Goal: Information Seeking & Learning: Learn about a topic

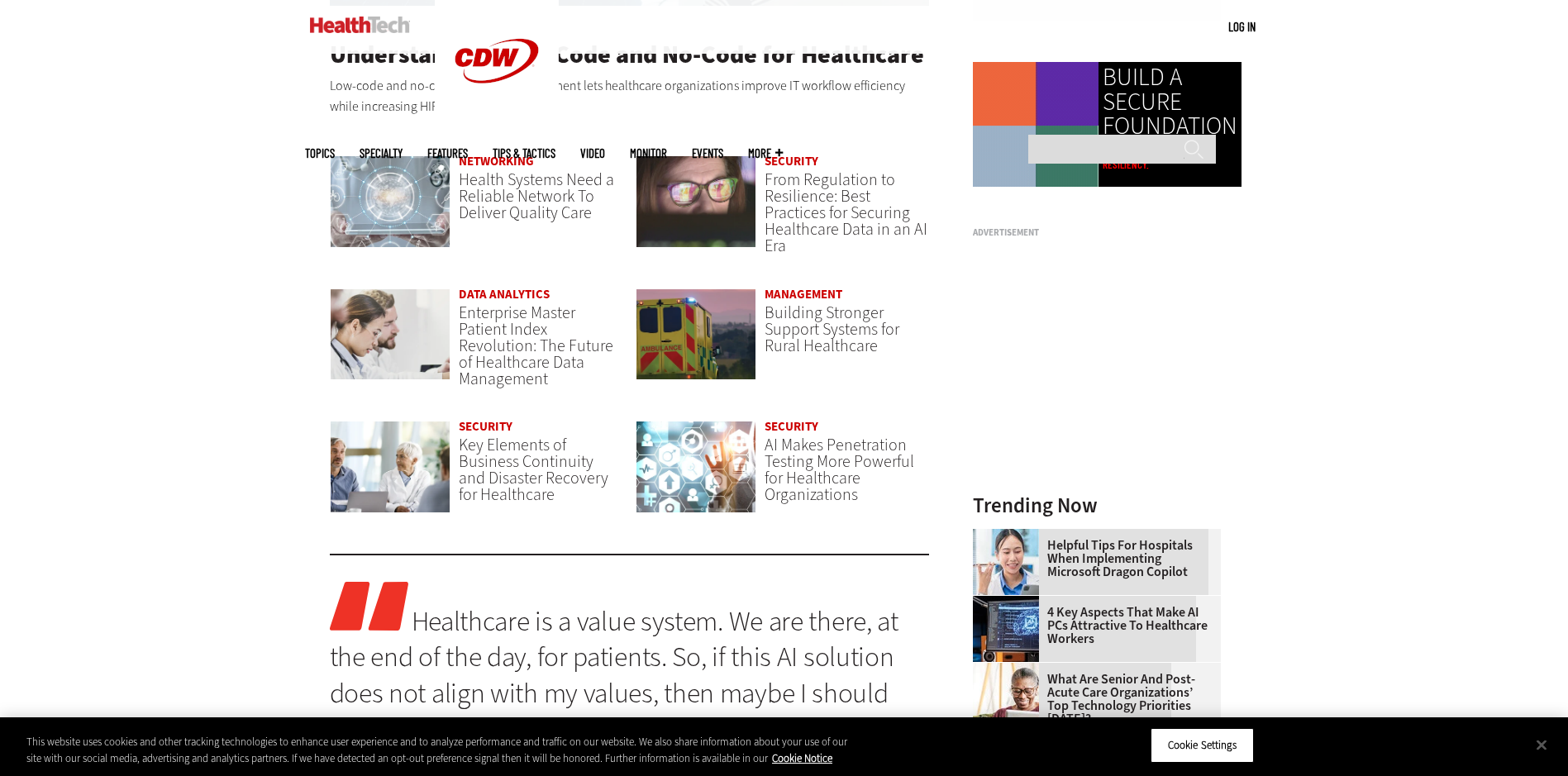
scroll to position [1406, 0]
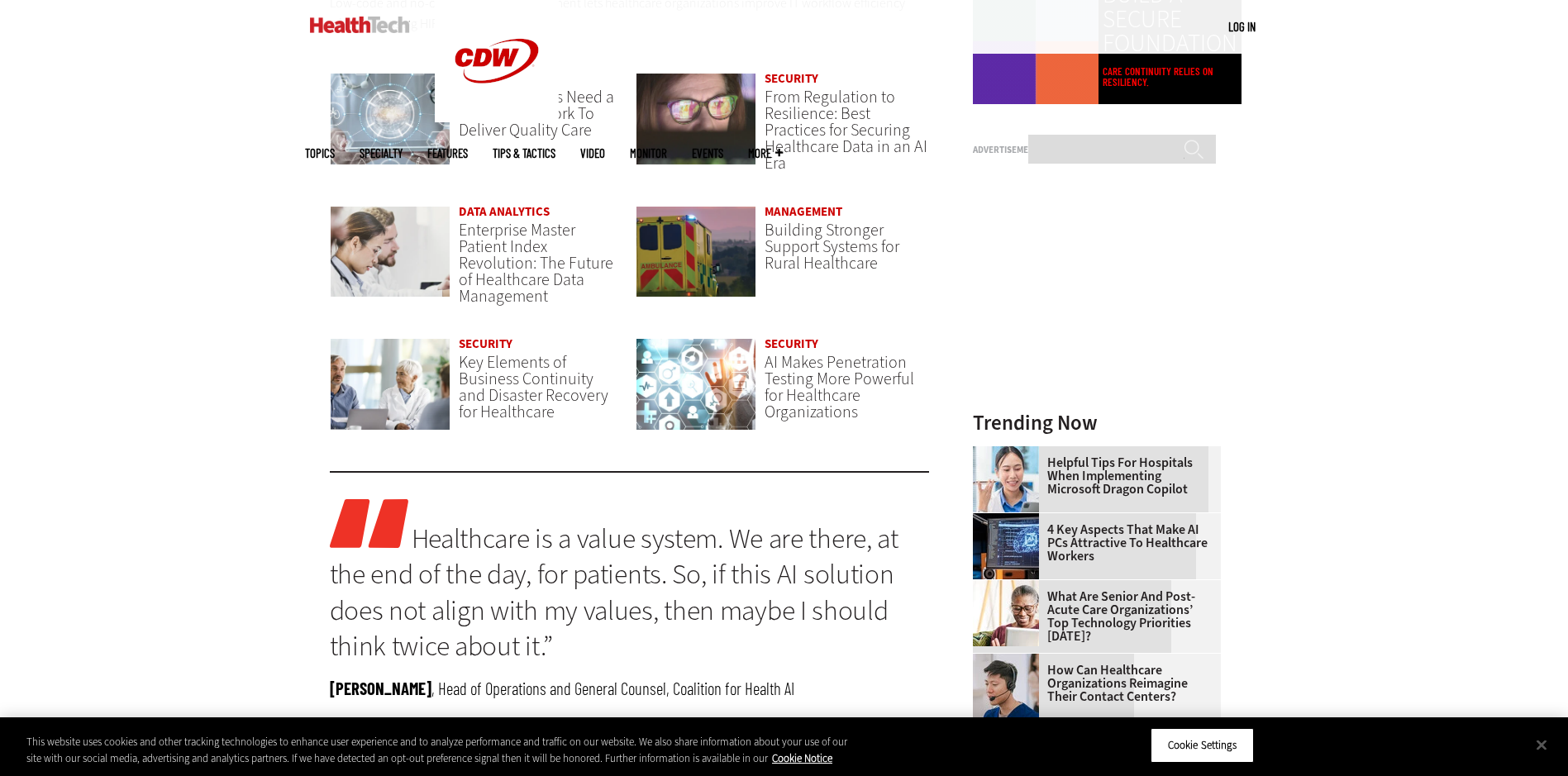
click at [785, 212] on link "Management" at bounding box center [804, 211] width 78 height 17
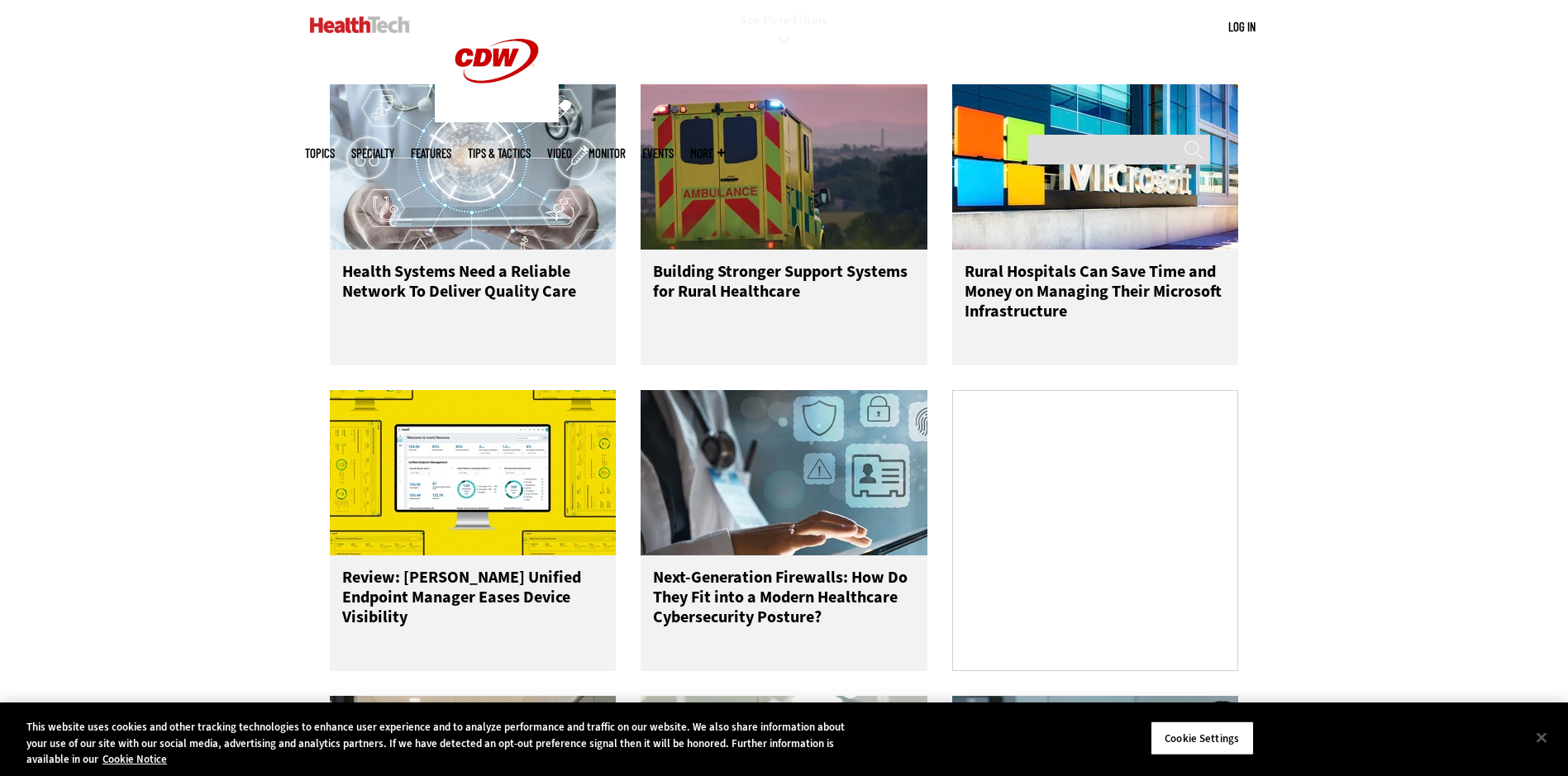
scroll to position [826, 0]
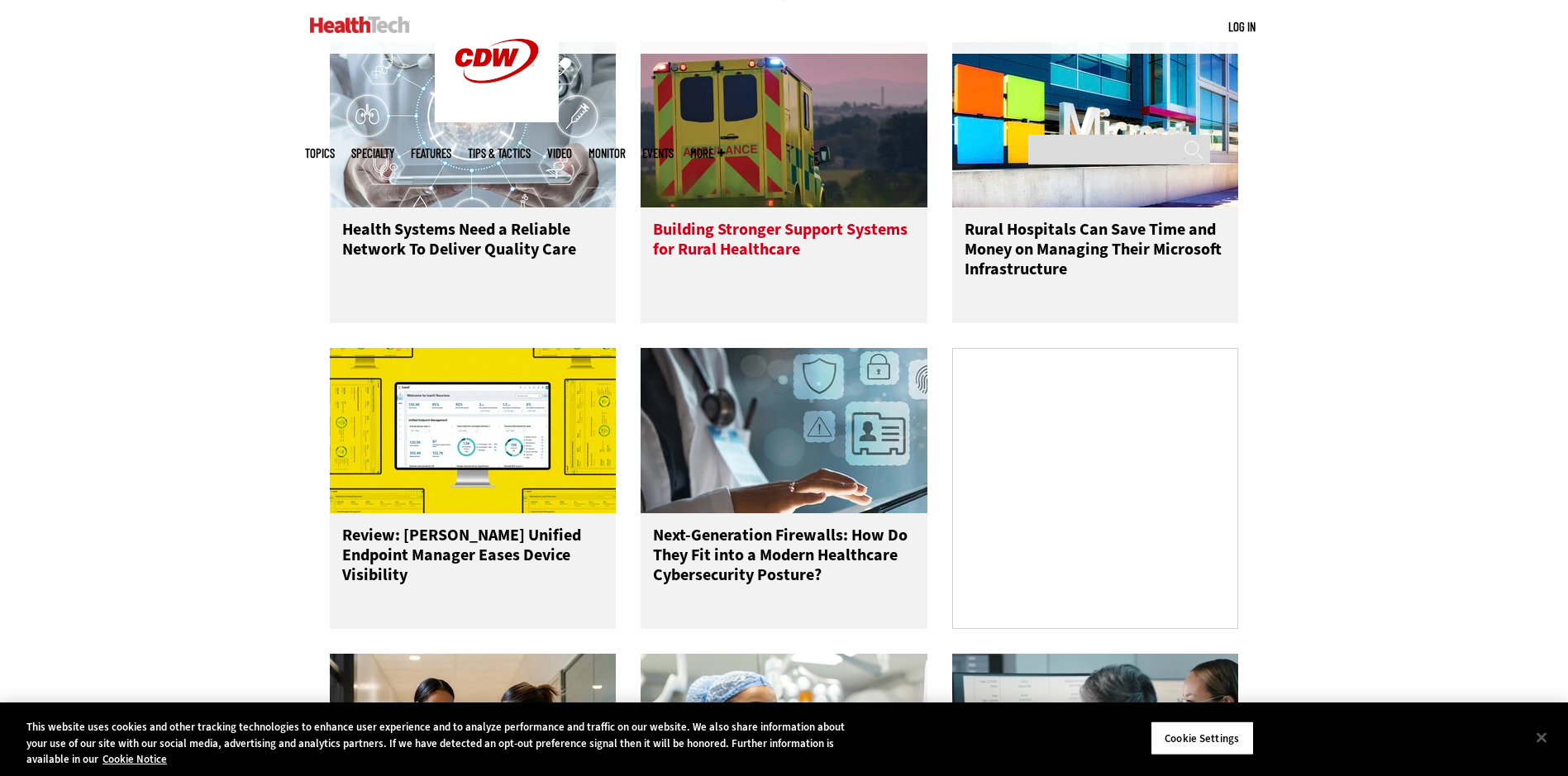
click at [764, 263] on h3 "Building Stronger Support Systems for Rural Healthcare" at bounding box center [784, 252] width 262 height 66
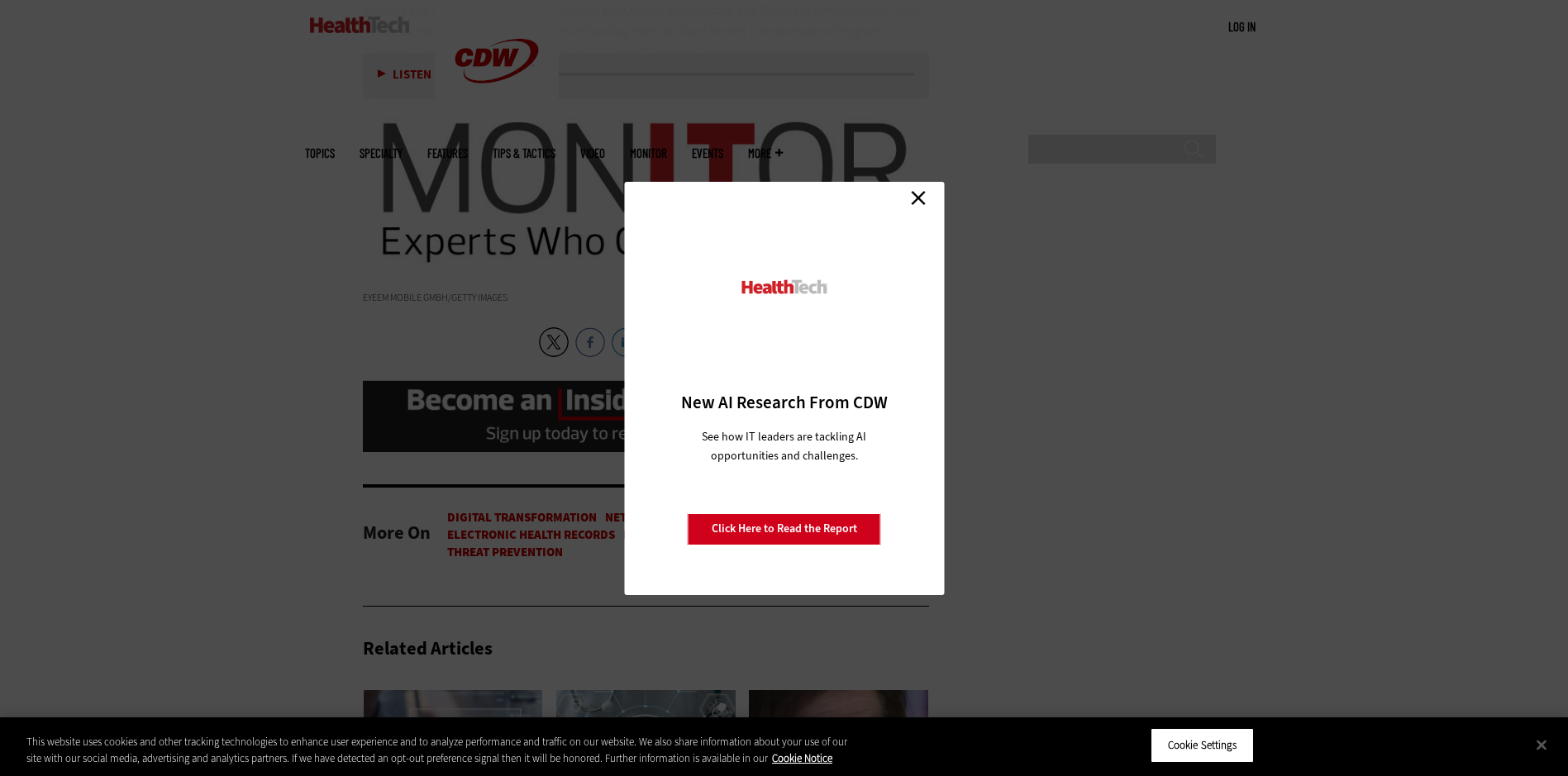
scroll to position [2563, 0]
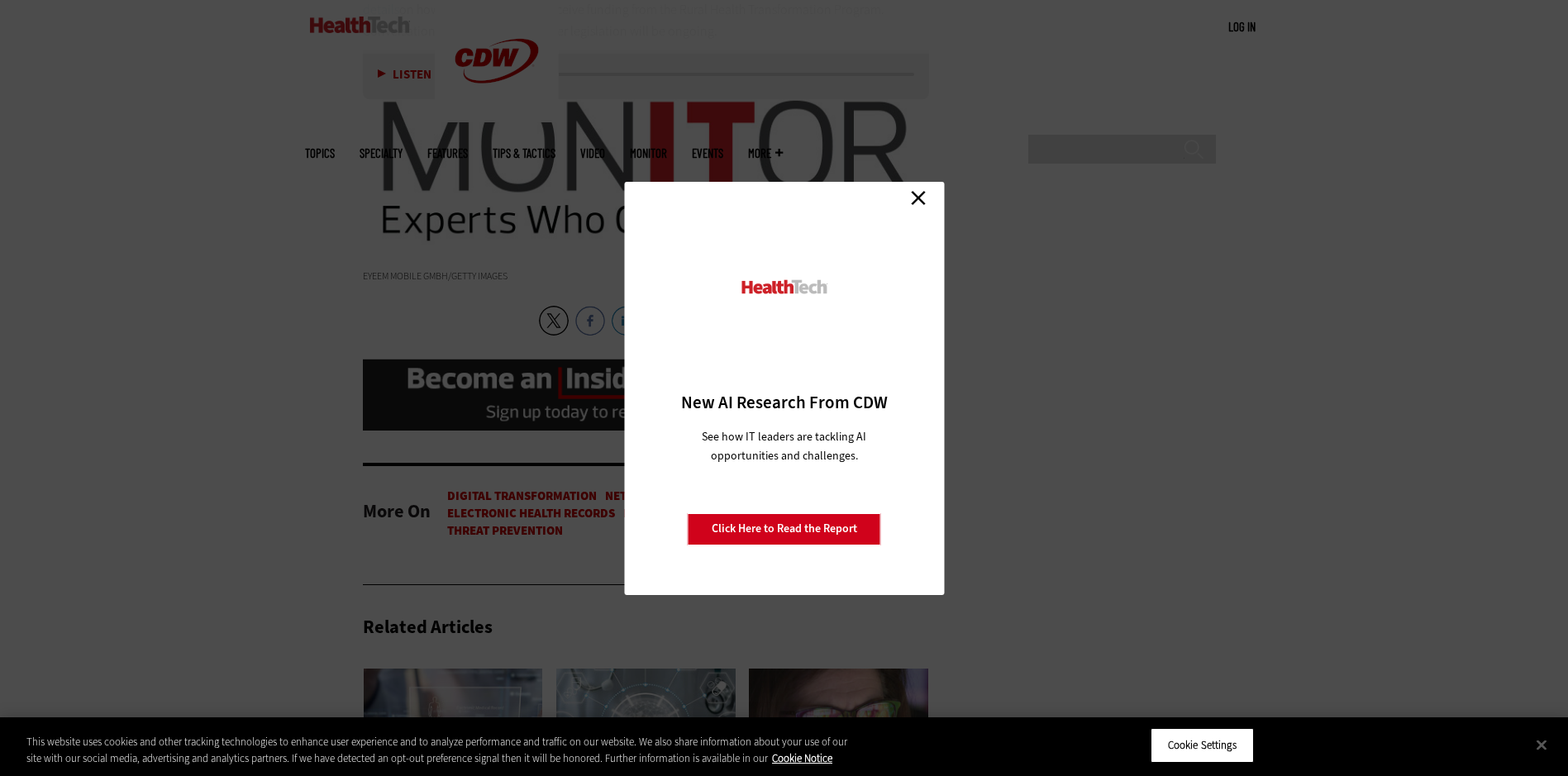
click at [919, 197] on link "Close" at bounding box center [918, 198] width 25 height 25
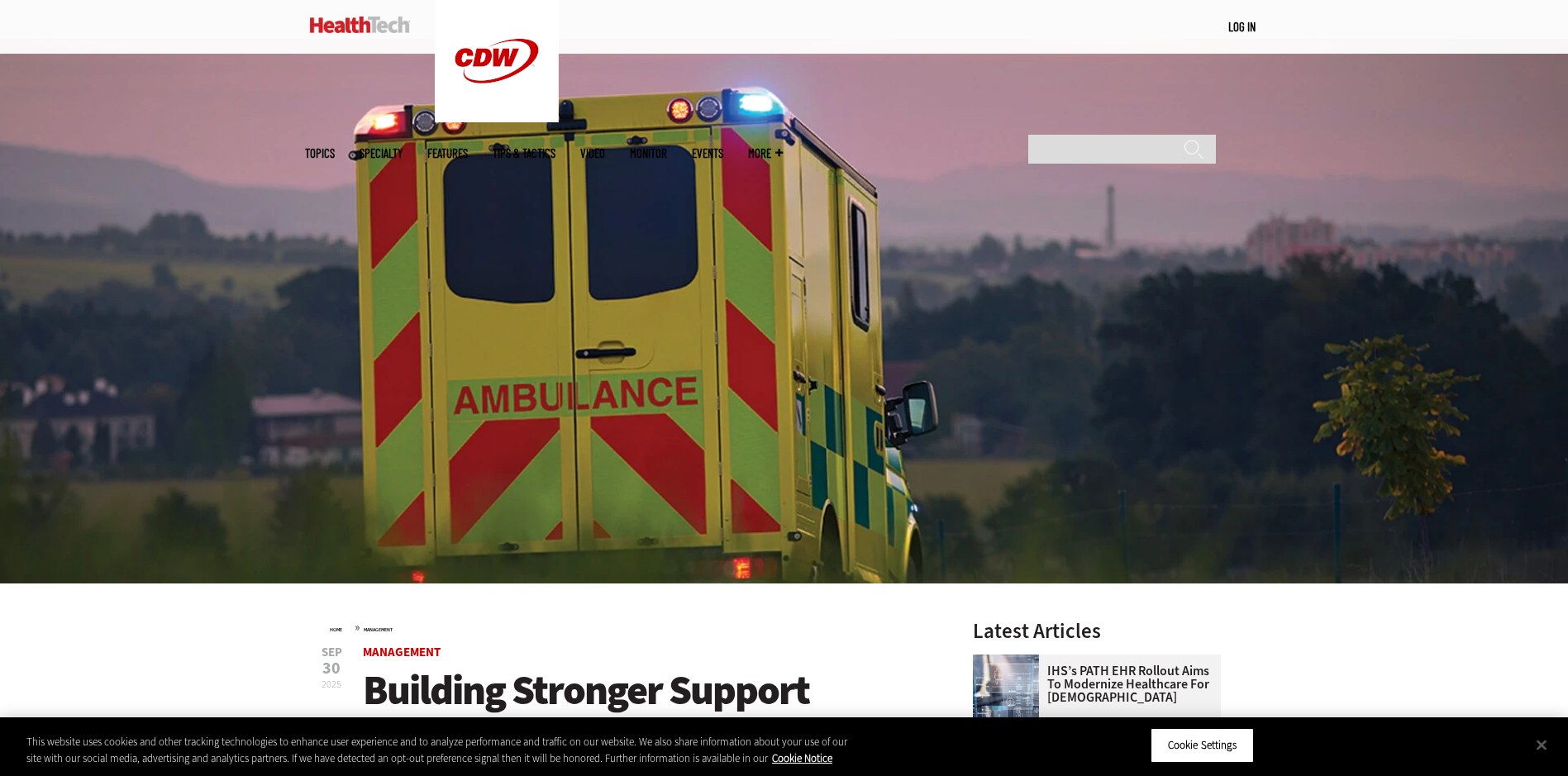
scroll to position [0, 0]
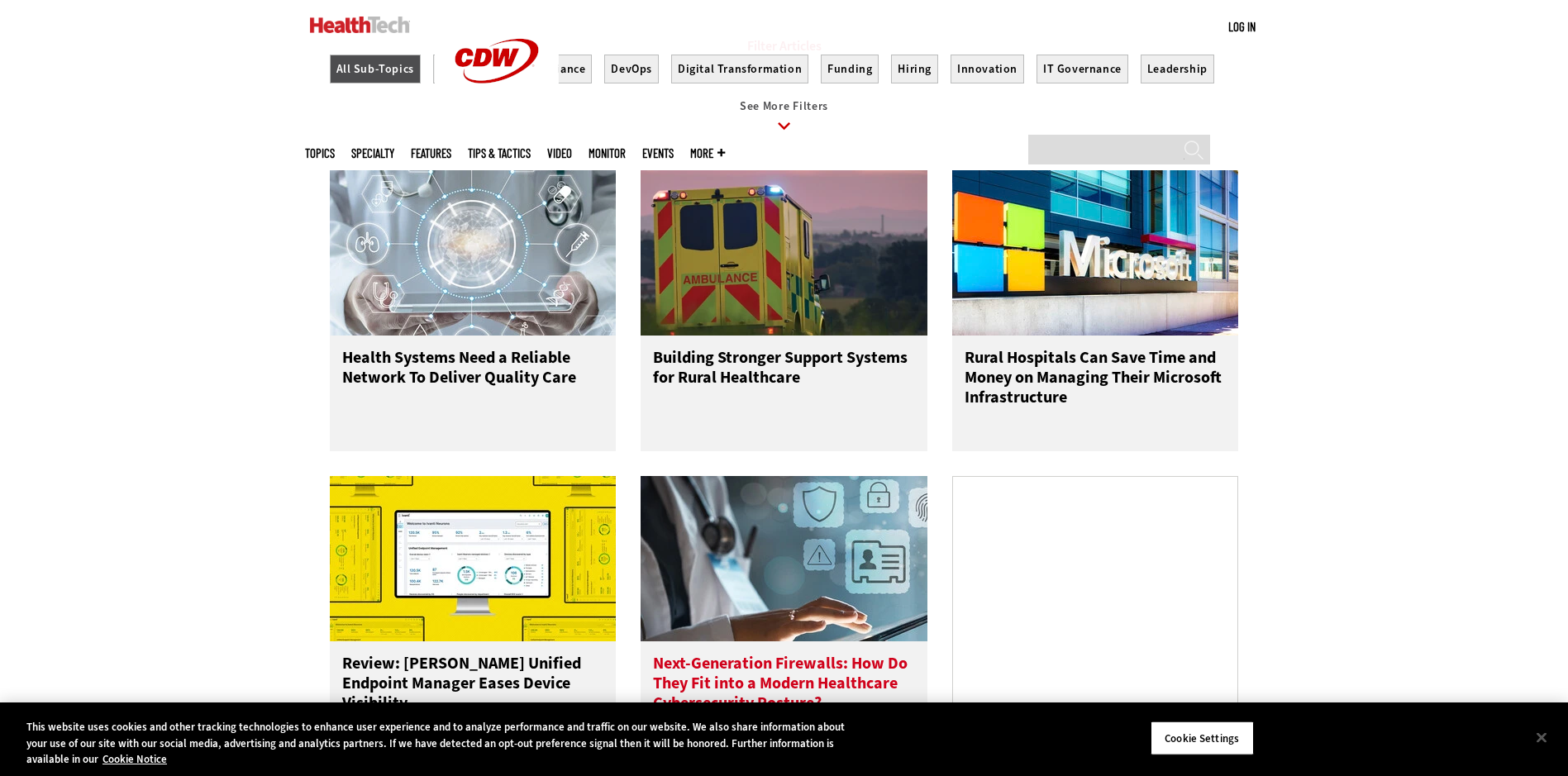
scroll to position [781, 0]
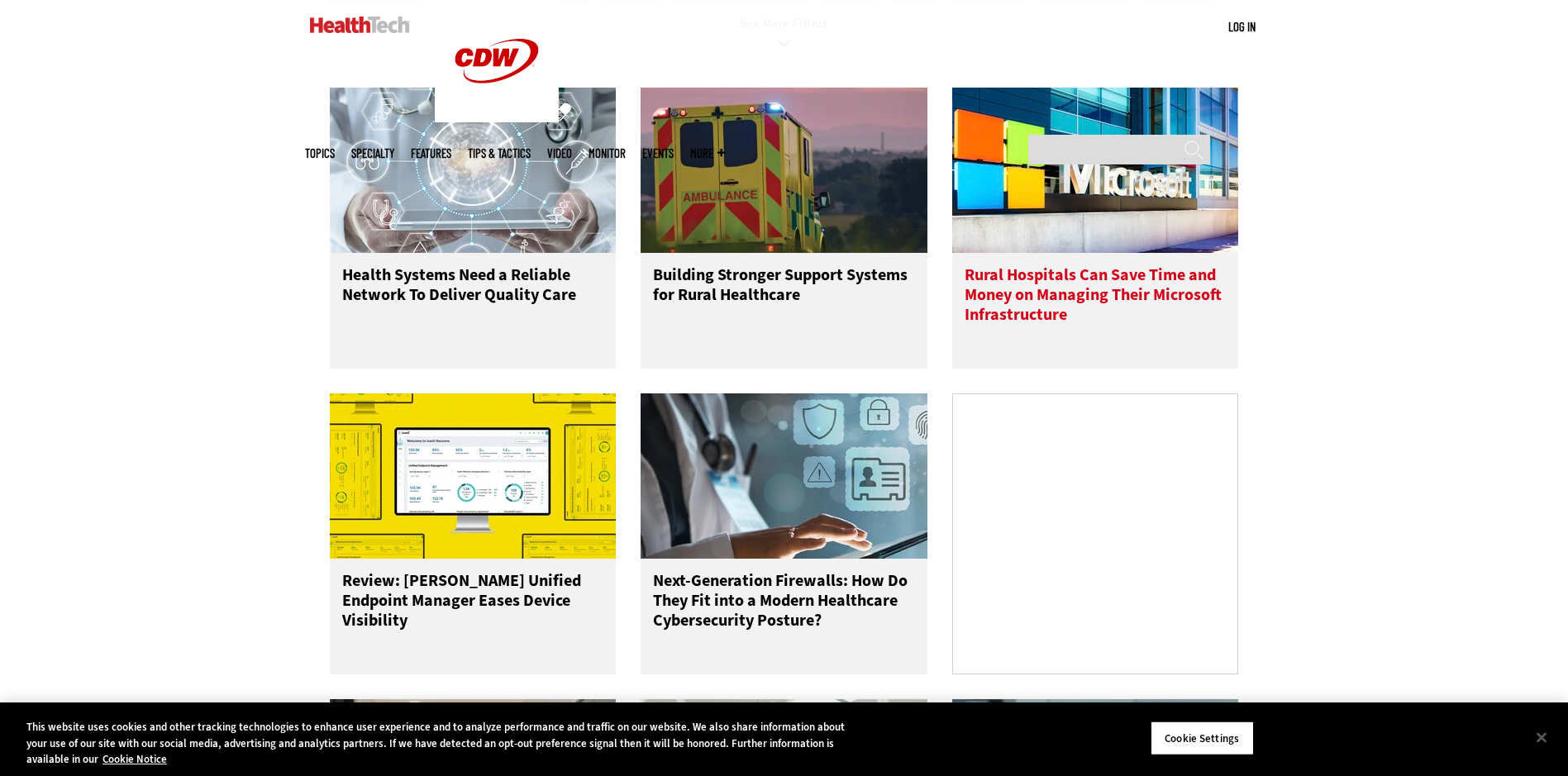
click at [1052, 316] on h3 "Rural Hospitals Can Save Time and Money on Managing Their Microsoft Infrastruct…" at bounding box center [1096, 298] width 262 height 66
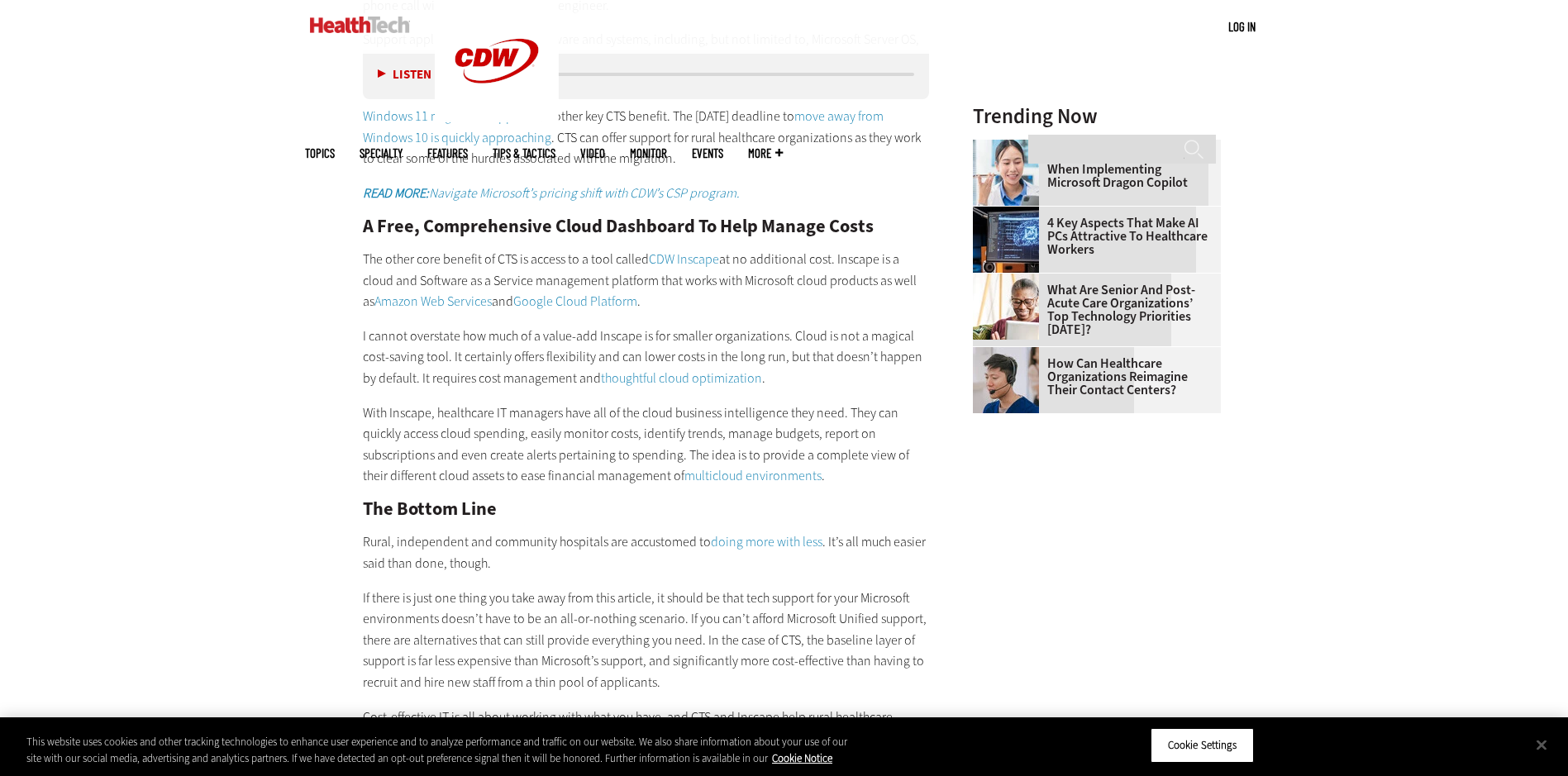
scroll to position [1985, 0]
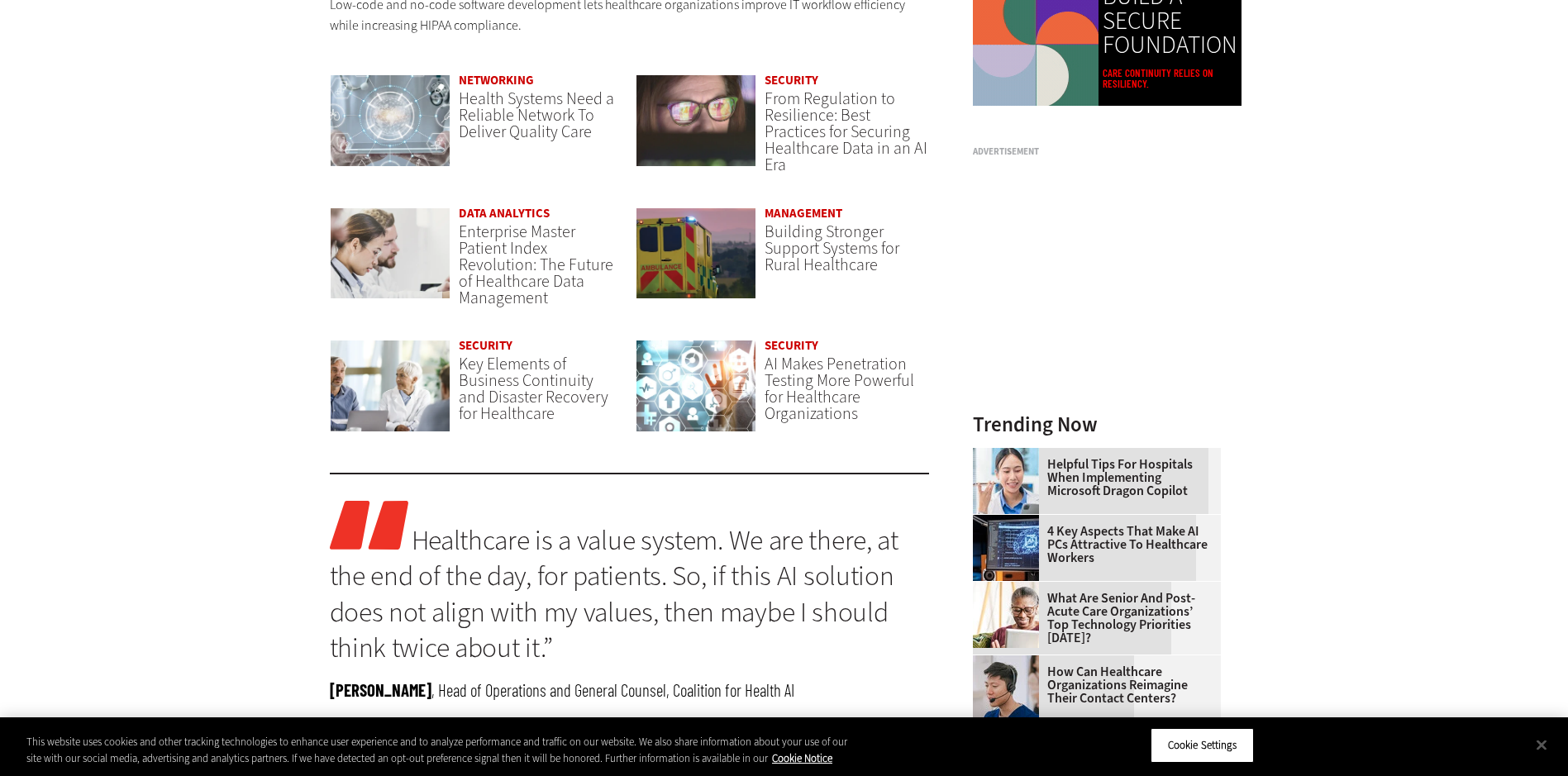
scroll to position [1406, 0]
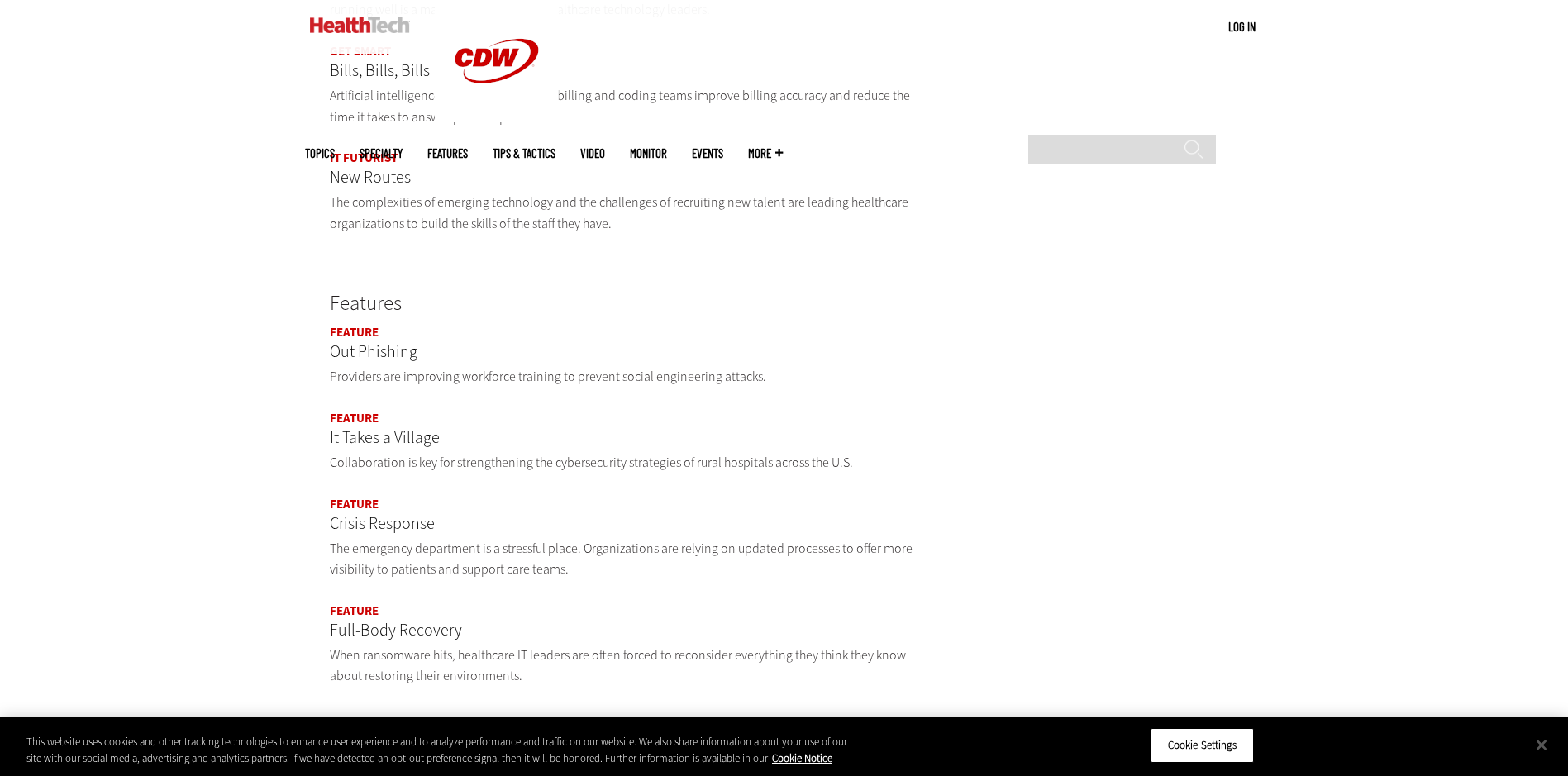
scroll to position [1322, 0]
click at [390, 418] on p "It Takes a Village" at bounding box center [630, 431] width 600 height 27
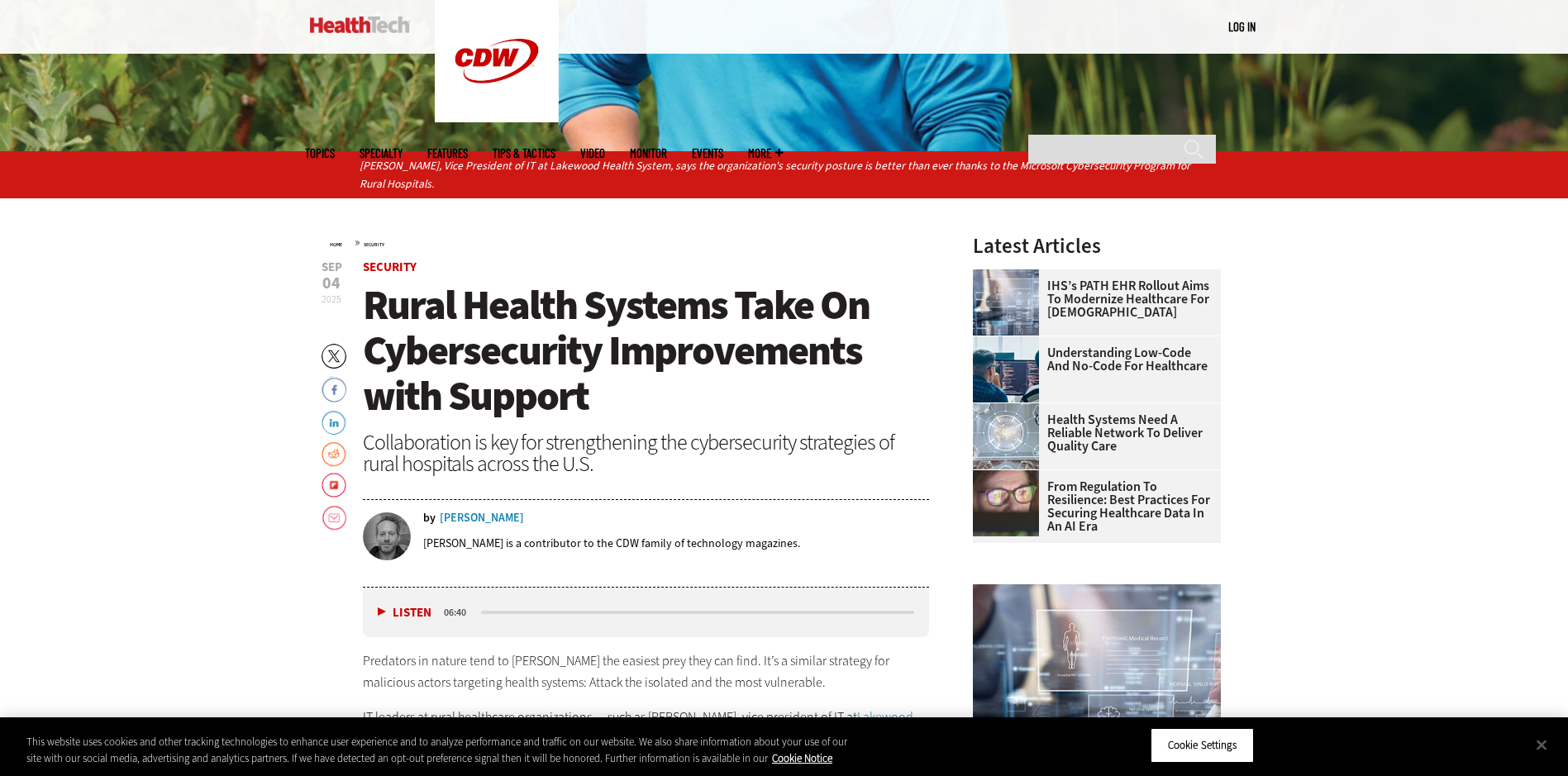
scroll to position [579, 0]
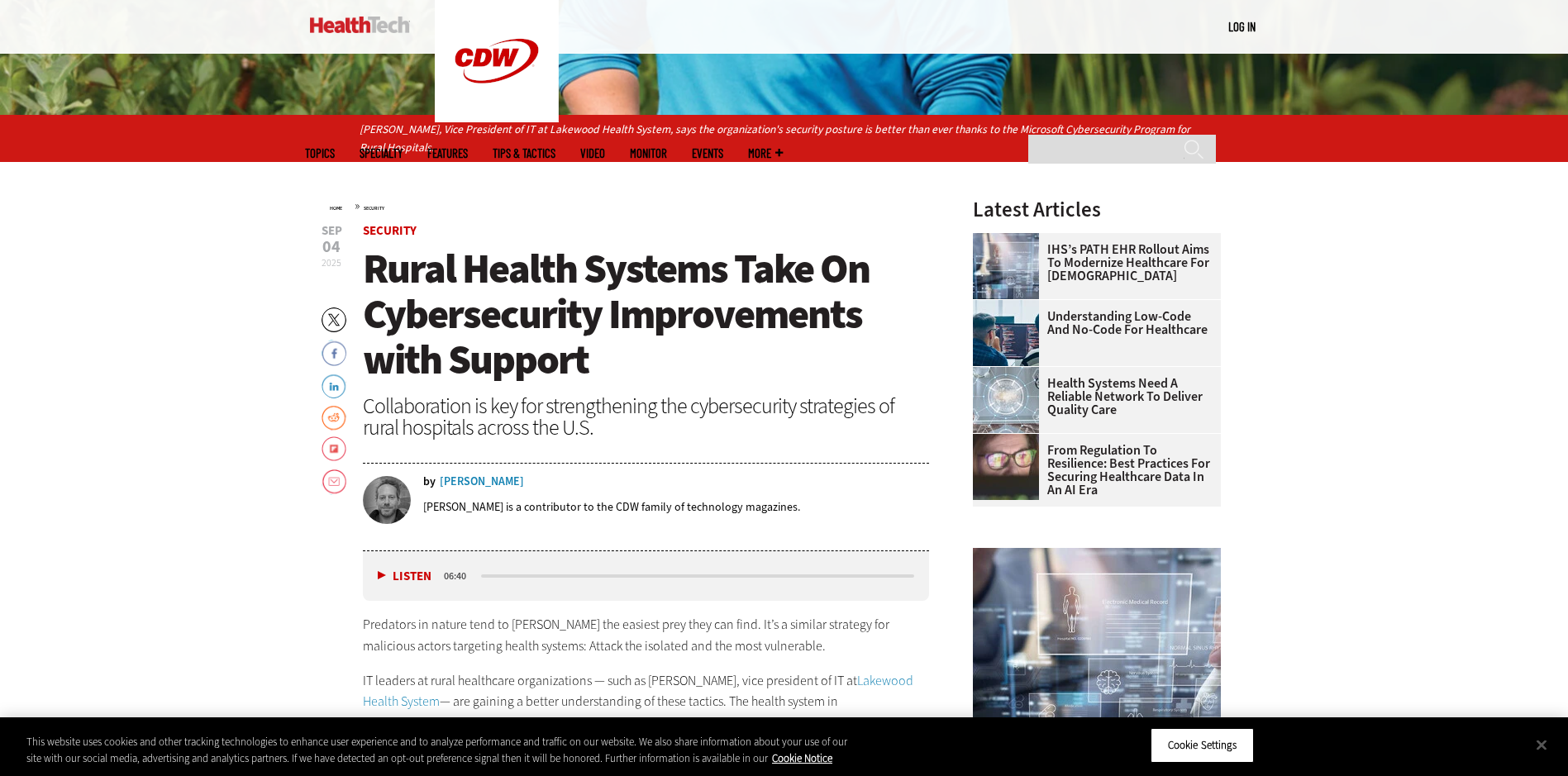
click at [334, 452] on link "Flipboard" at bounding box center [334, 449] width 25 height 27
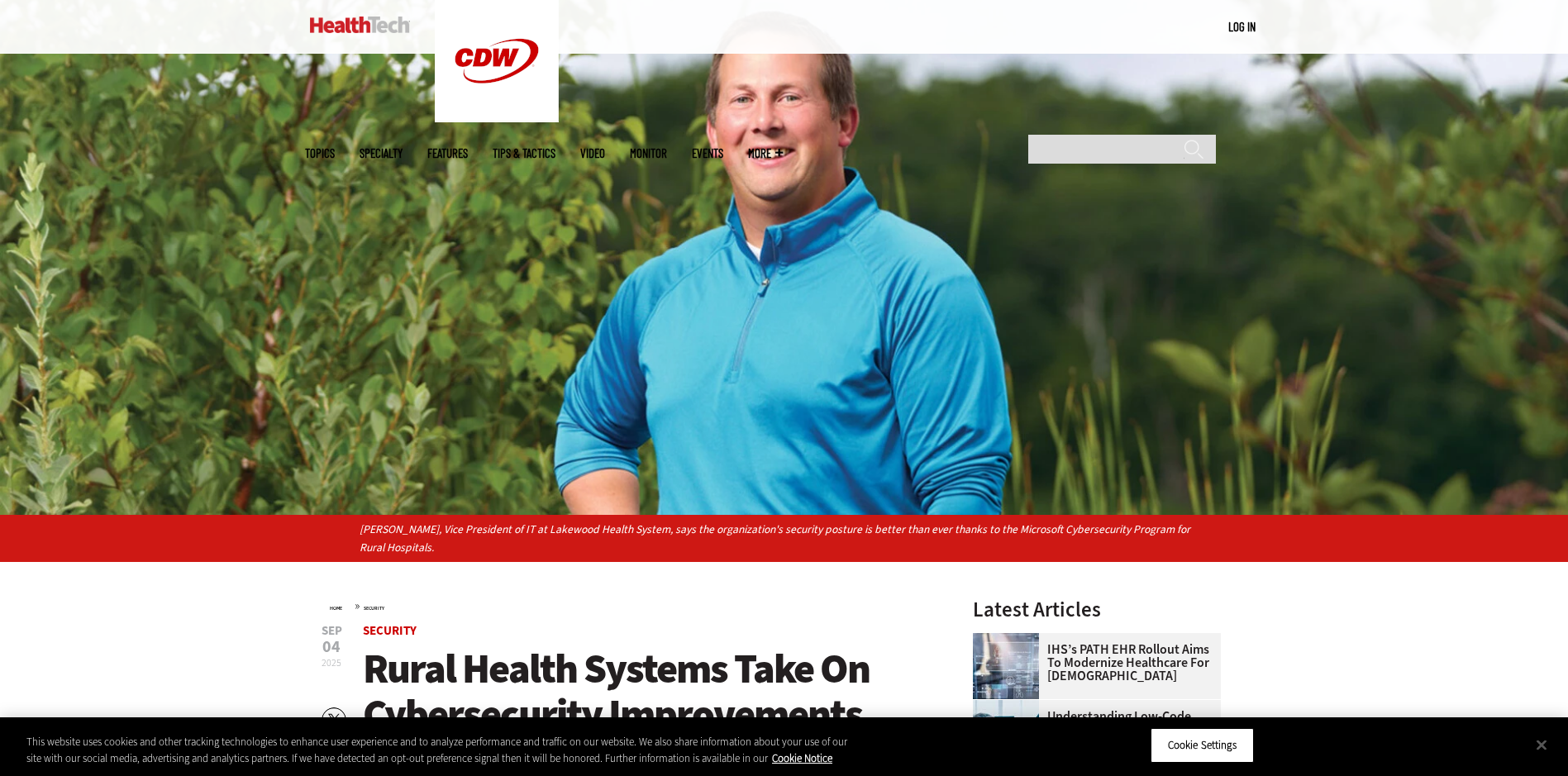
scroll to position [0, 0]
